Goal: Task Accomplishment & Management: Manage account settings

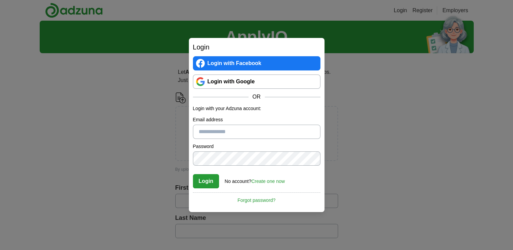
click at [236, 80] on link "Login with Google" at bounding box center [256, 82] width 127 height 14
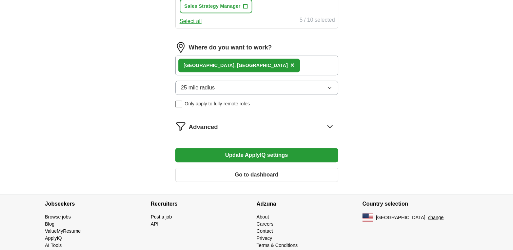
scroll to position [398, 0]
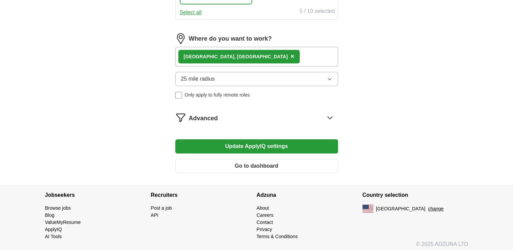
click at [263, 141] on button "Update ApplyIQ settings" at bounding box center [256, 146] width 163 height 14
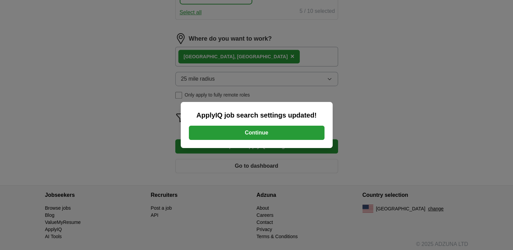
click at [264, 132] on button "Continue" at bounding box center [257, 133] width 136 height 14
